Goal: Check status: Check status

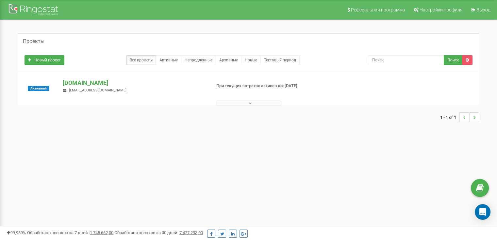
click at [104, 89] on span "dariatarget@gmail.com" at bounding box center [97, 90] width 57 height 4
click at [104, 88] on div "merezha-prava.com.ua dariatarget@gmail.com" at bounding box center [134, 86] width 153 height 14
click at [113, 76] on div "Активный merezha-prava.com.ua dariatarget@gmail.com При текущих затратах активе…" at bounding box center [248, 88] width 461 height 33
click at [113, 79] on p "[DOMAIN_NAME]" at bounding box center [134, 83] width 143 height 8
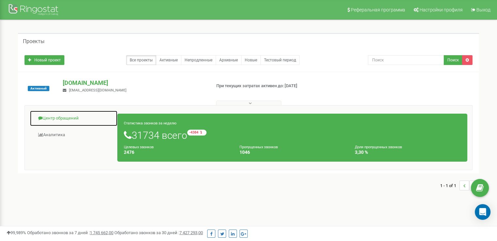
click at [75, 115] on link "Центр обращений" at bounding box center [74, 118] width 88 height 16
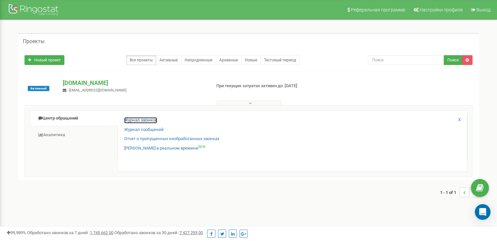
click at [154, 118] on link "Журнал звонков" at bounding box center [140, 120] width 33 height 6
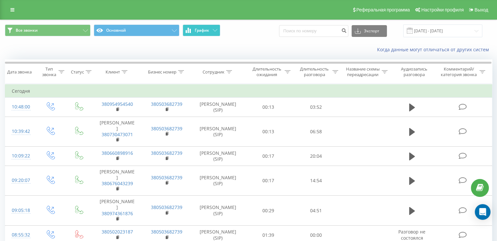
click at [216, 32] on button "График" at bounding box center [202, 31] width 38 height 12
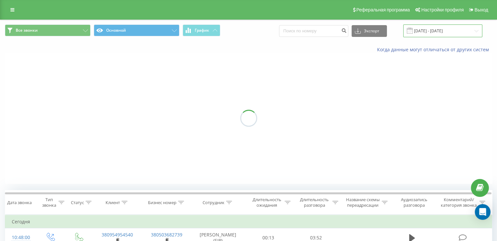
click at [450, 31] on input "[DATE] - [DATE]" at bounding box center [442, 31] width 79 height 13
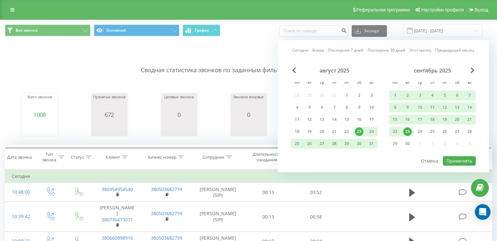
click at [411, 136] on div "сентябрь 2025 пн вт ср чт пт сб вс 1 2 3 4 5 6 7 8 9 10 11 12 13 14 15 16 17 18…" at bounding box center [432, 109] width 87 height 84
click at [408, 131] on div "23" at bounding box center [407, 131] width 8 height 8
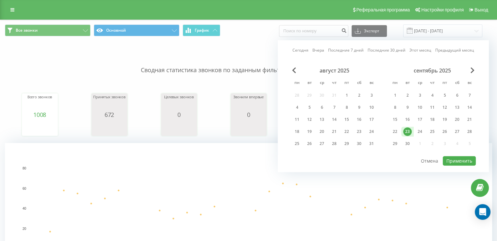
click at [449, 146] on div "сентябрь 2025 пн вт ср чт пт сб вс 1 2 3 4 5 6 7 8 9 10 11 12 13 14 15 16 17 18…" at bounding box center [432, 109] width 87 height 84
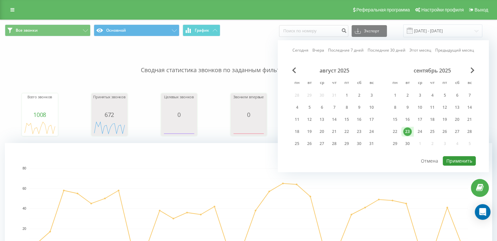
click at [454, 156] on button "Применить" at bounding box center [459, 160] width 33 height 9
type input "[DATE] - [DATE]"
